Goal: Find specific page/section: Find specific page/section

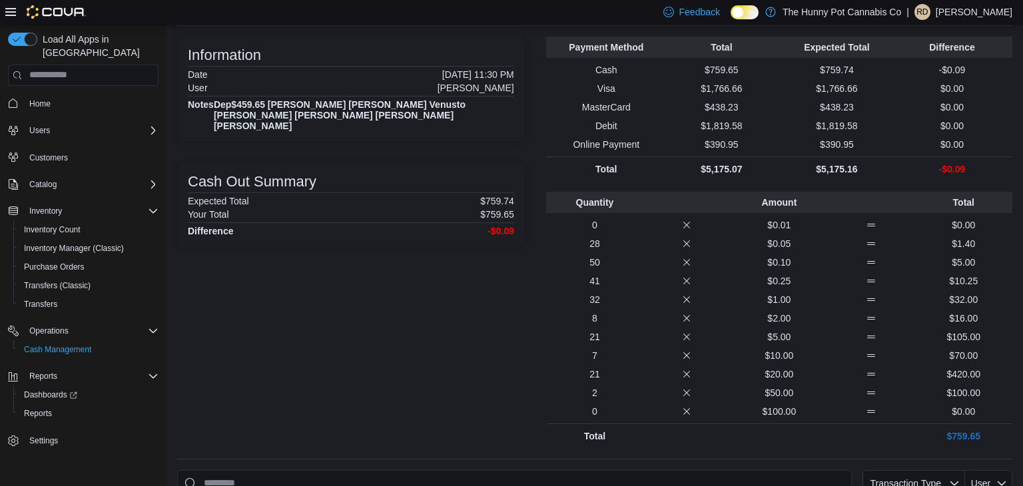
scroll to position [80, 0]
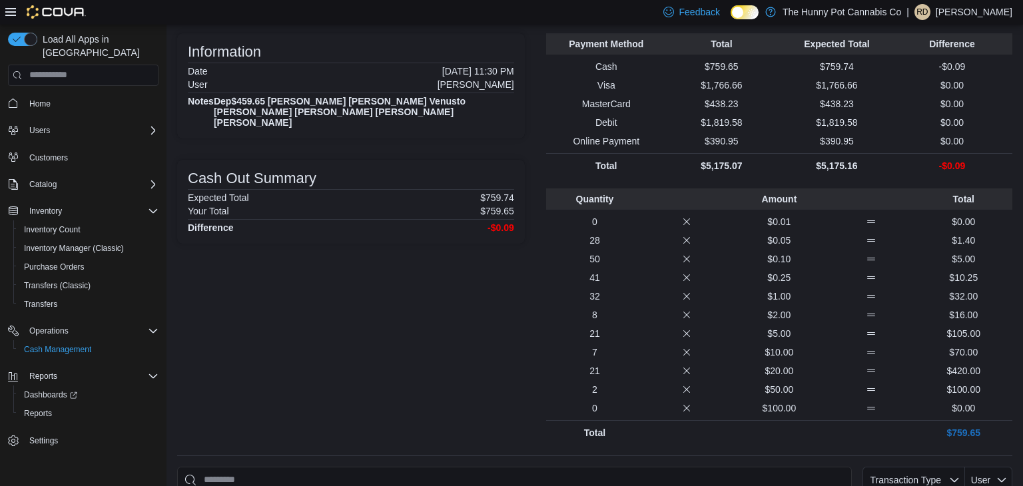
click at [551, 407] on p "0" at bounding box center [594, 407] width 87 height 13
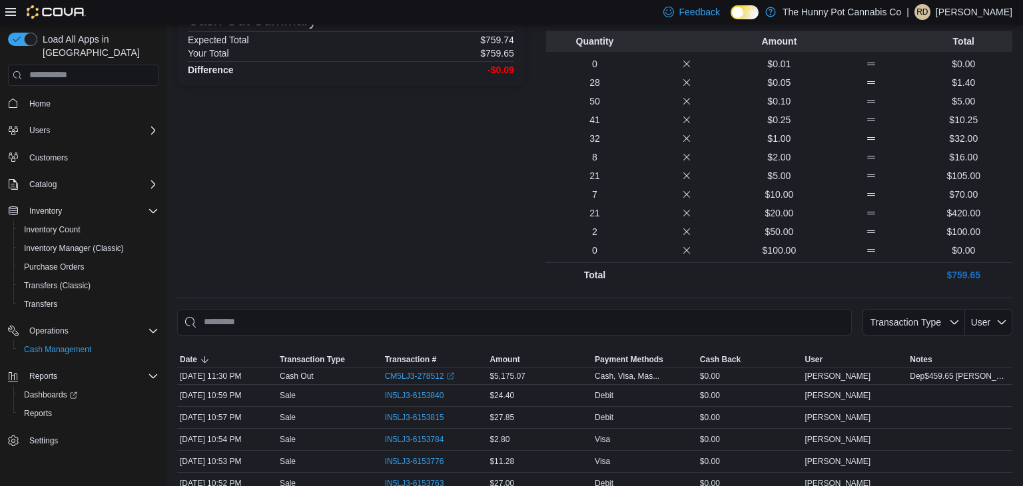
scroll to position [240, 0]
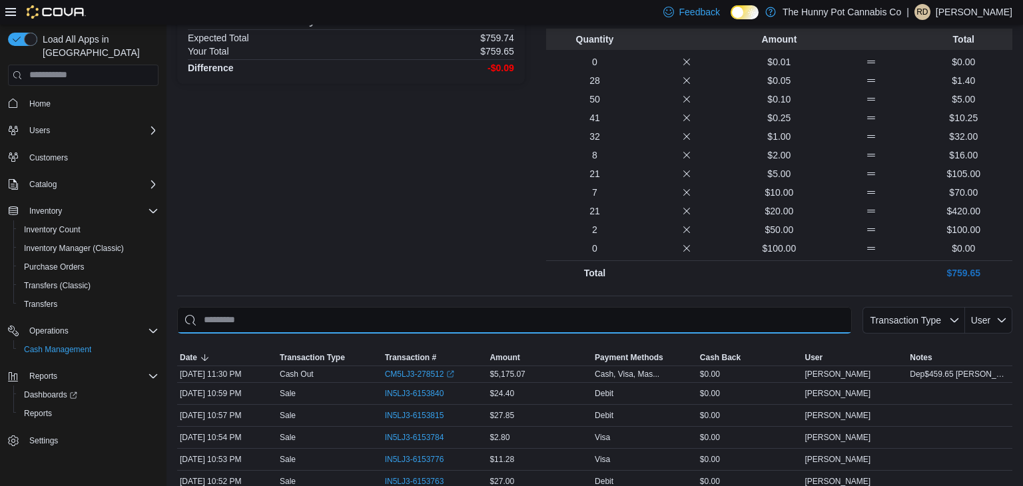
click at [301, 331] on input "This is a search bar. As you type, the results lower in the page will automatic…" at bounding box center [514, 320] width 674 height 27
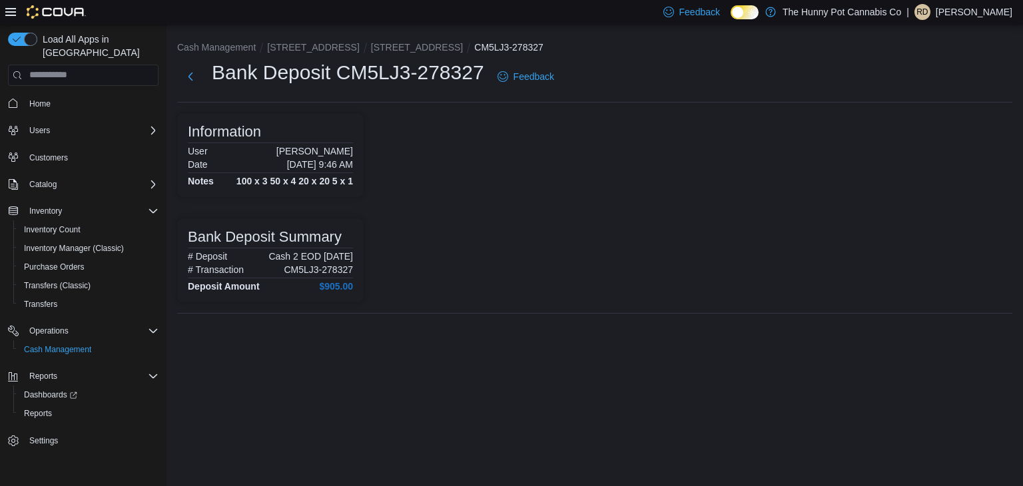
click at [614, 60] on div "Bank Deposit CM5LJ3-278327 Feedback" at bounding box center [594, 76] width 835 height 35
click at [603, 79] on div "Bank Deposit CM5LJ3-278327 Feedback" at bounding box center [594, 76] width 835 height 35
